Goal: Transaction & Acquisition: Download file/media

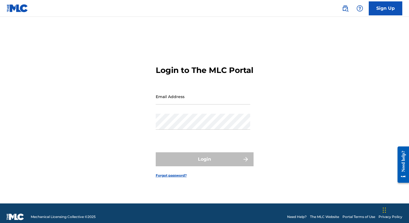
click at [195, 102] on input "Email Address" at bounding box center [203, 97] width 95 height 16
type input "[EMAIL_ADDRESS][DOMAIN_NAME]"
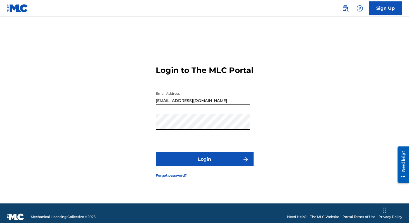
click at [210, 162] on button "Login" at bounding box center [205, 159] width 98 height 14
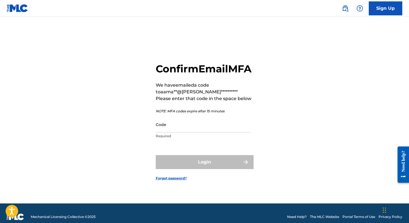
click at [207, 129] on input "Code" at bounding box center [203, 125] width 95 height 16
paste input "686278"
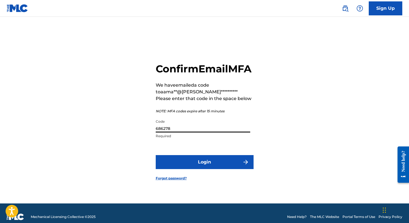
type input "686278"
click at [204, 169] on button "Login" at bounding box center [205, 162] width 98 height 14
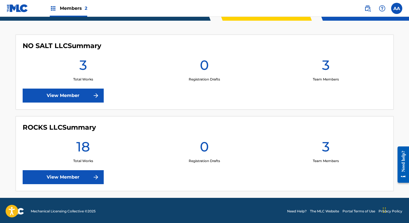
scroll to position [145, 0]
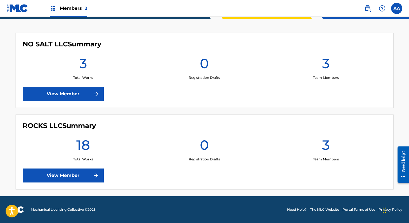
click at [77, 174] on link "View Member" at bounding box center [63, 176] width 81 height 14
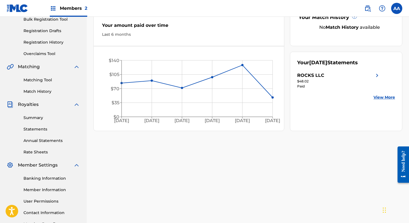
scroll to position [87, 0]
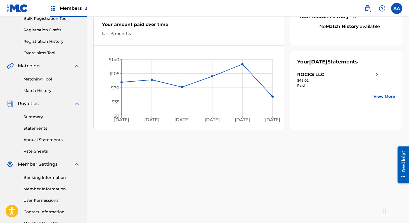
click at [41, 128] on link "Statements" at bounding box center [51, 129] width 57 height 6
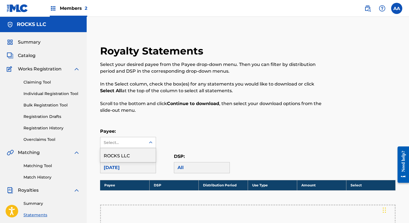
click at [150, 142] on icon at bounding box center [151, 143] width 6 height 6
click at [136, 155] on div "ROCKS LLC" at bounding box center [127, 155] width 55 height 14
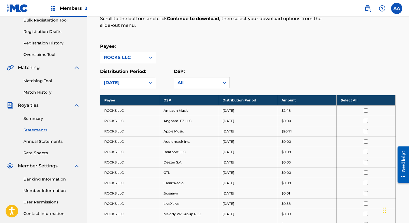
scroll to position [88, 0]
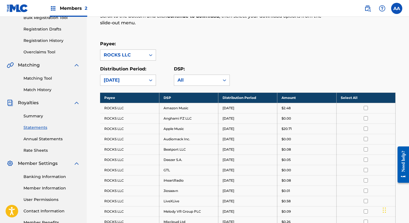
click at [361, 97] on th "Select All" at bounding box center [366, 98] width 59 height 10
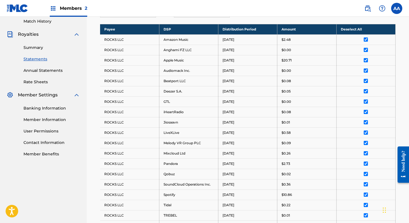
scroll to position [260, 0]
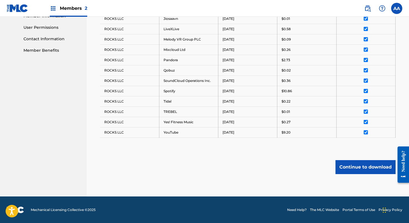
click at [369, 163] on button "Continue to download" at bounding box center [366, 167] width 60 height 14
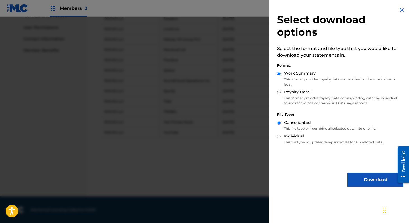
click at [367, 179] on button "Download" at bounding box center [376, 180] width 56 height 14
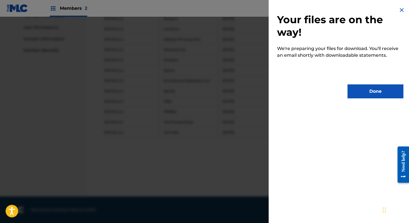
click at [372, 96] on button "Done" at bounding box center [376, 91] width 56 height 14
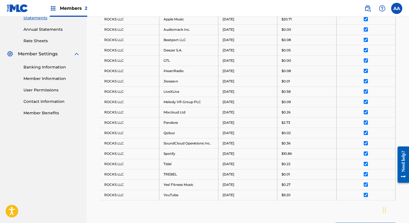
scroll to position [132, 0]
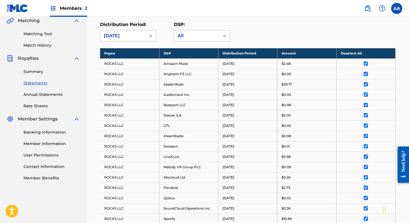
click at [152, 34] on icon at bounding box center [151, 36] width 6 height 6
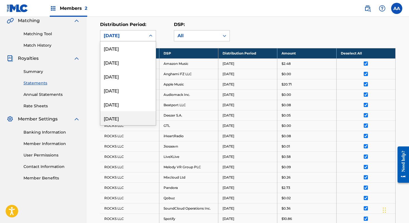
scroll to position [434, 0]
click at [131, 102] on div "[DATE]" at bounding box center [127, 104] width 55 height 14
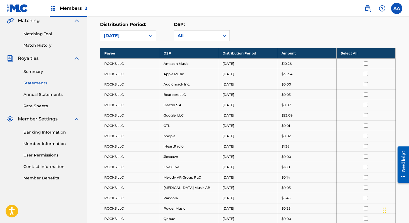
click at [366, 50] on th "Select All" at bounding box center [366, 53] width 59 height 10
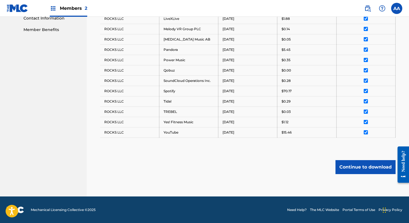
click at [369, 168] on button "Continue to download" at bounding box center [366, 167] width 60 height 14
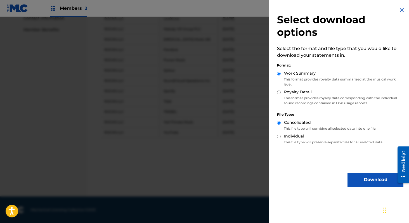
click at [364, 181] on button "Download" at bounding box center [376, 180] width 56 height 14
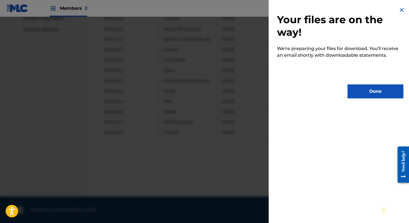
click at [375, 91] on button "Done" at bounding box center [376, 91] width 56 height 14
